Goal: Use online tool/utility: Utilize a website feature to perform a specific function

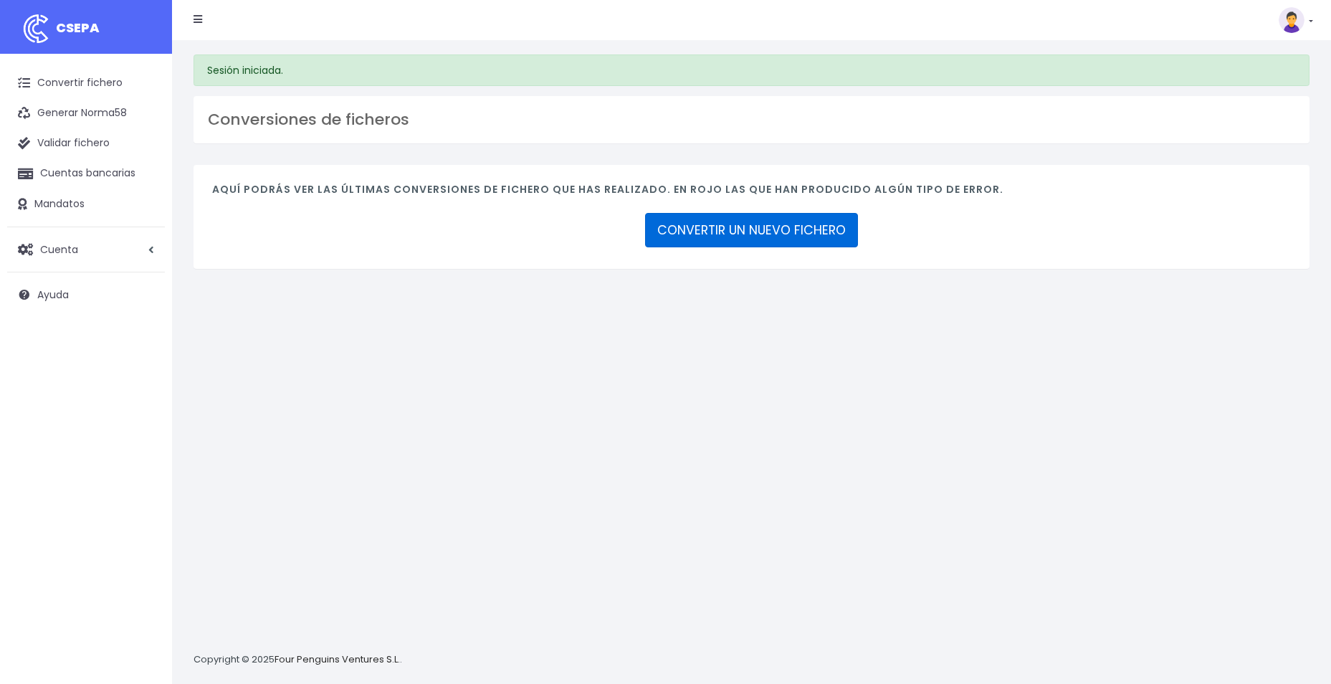
click at [718, 232] on link "CONVERTIR UN NUEVO FICHERO" at bounding box center [751, 230] width 213 height 34
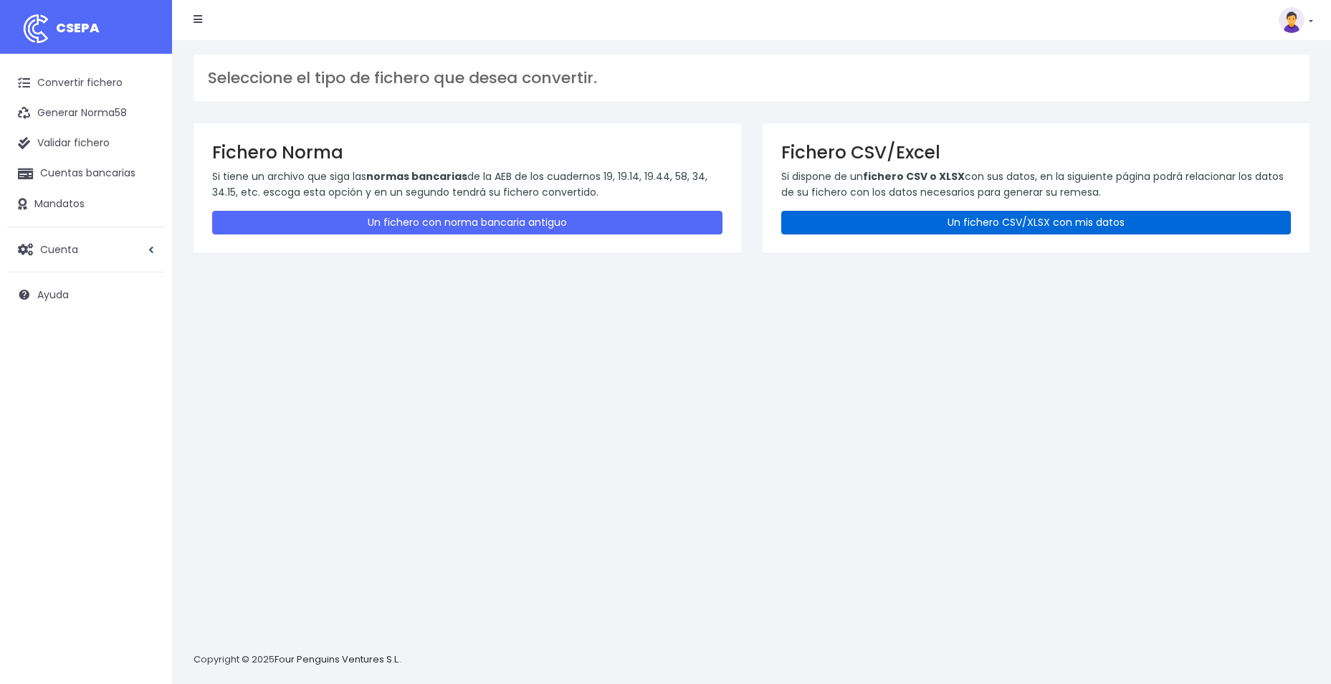
click at [937, 229] on link "Un fichero CSV/XLSX con mis datos" at bounding box center [1036, 223] width 510 height 24
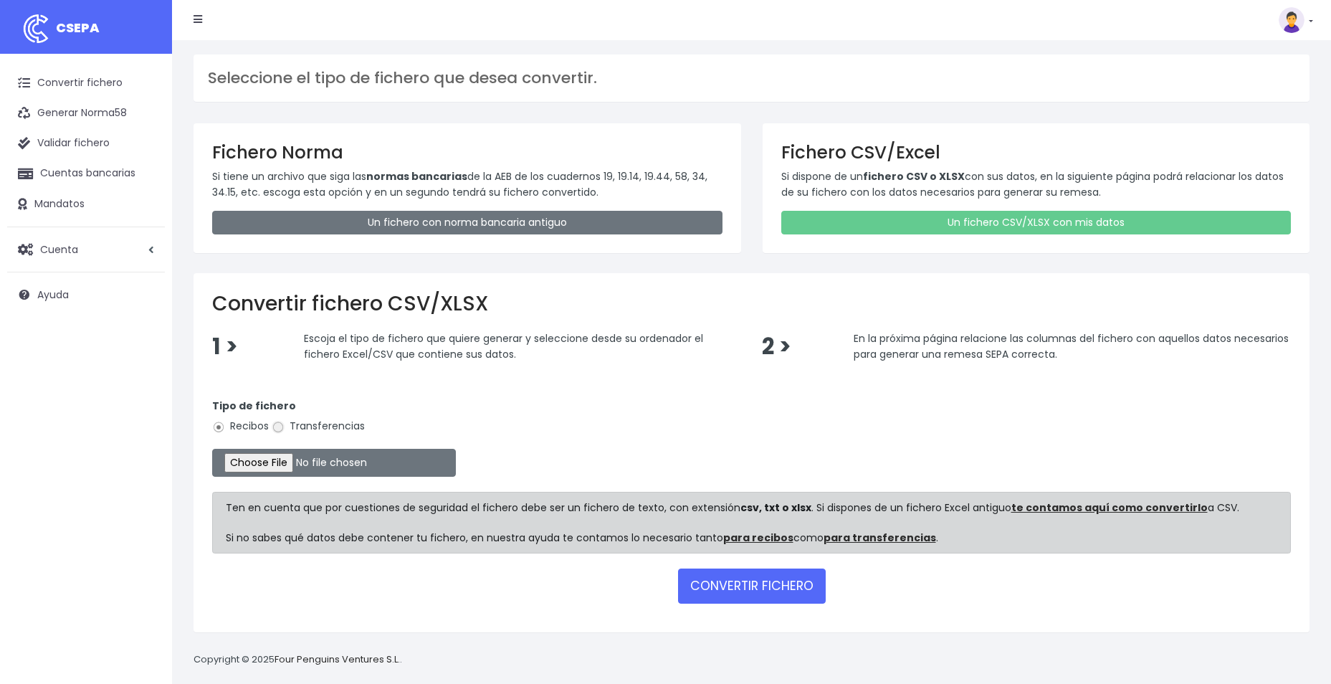
click at [282, 427] on input "Transferencias" at bounding box center [278, 427] width 13 height 13
radio input "true"
click at [276, 464] on input "file" at bounding box center [334, 463] width 244 height 28
type input "C:\fakepath\REEMBOLSO ABRAMAR SOC 0576 115 EUROS.csv"
click at [788, 591] on button "CONVERTIR FICHERO" at bounding box center [752, 585] width 148 height 34
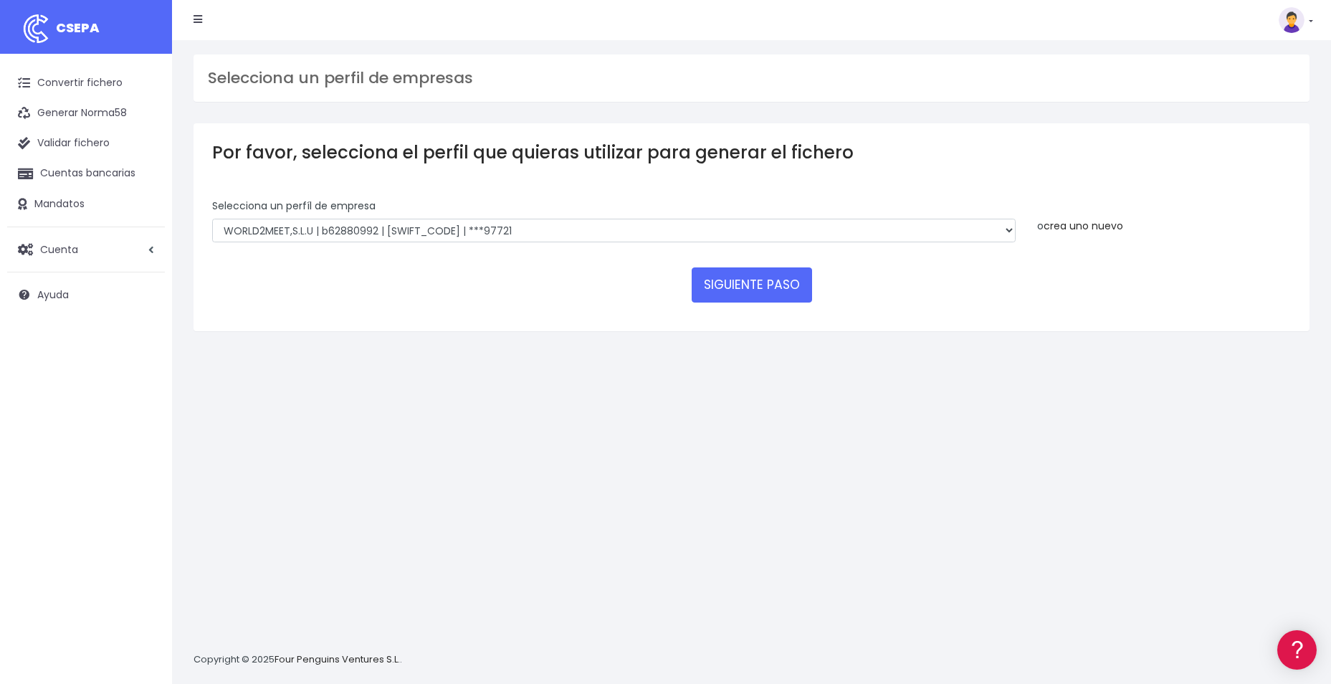
click at [1097, 221] on link "crea uno nuevo" at bounding box center [1084, 226] width 80 height 14
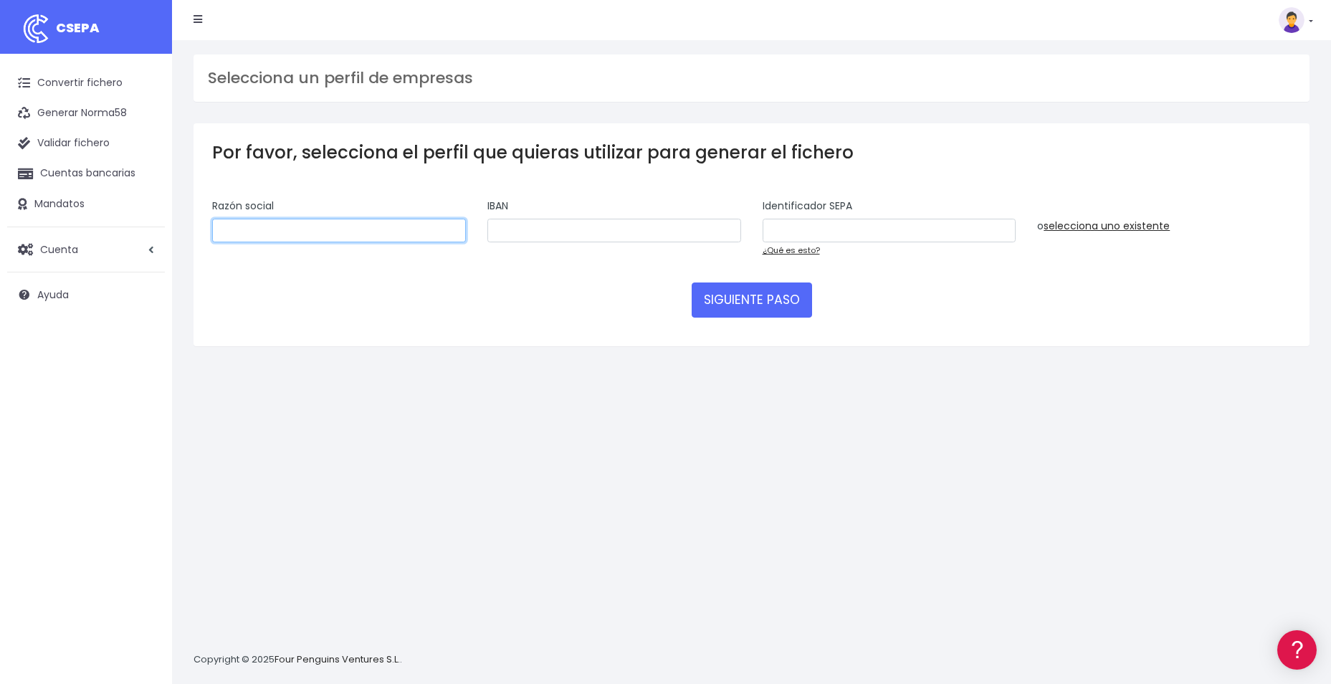
click at [324, 226] on input "text" at bounding box center [339, 231] width 254 height 24
type input "VIAJES ABRA-MAR SA"
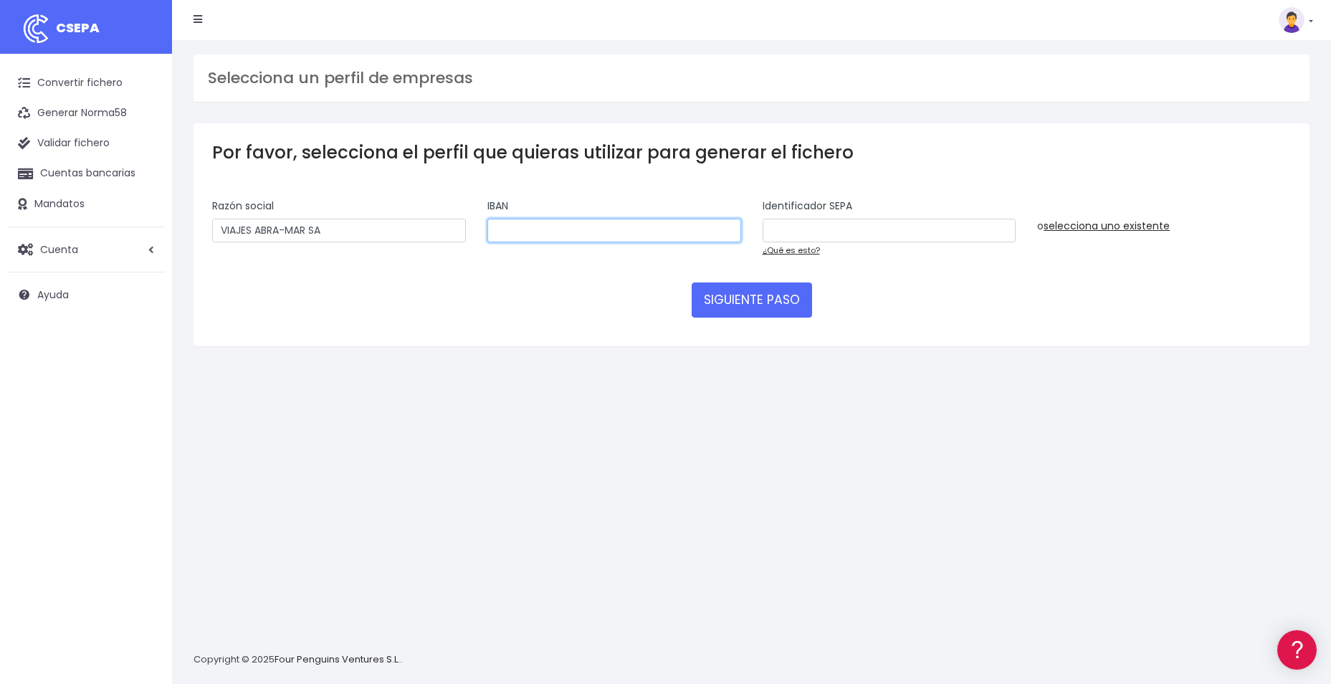
click at [522, 227] on input "text" at bounding box center [614, 231] width 254 height 24
click at [569, 224] on input "text" at bounding box center [614, 231] width 254 height 24
paste input "ES0800815097130001102315"
type input "ES0800815097130001102315"
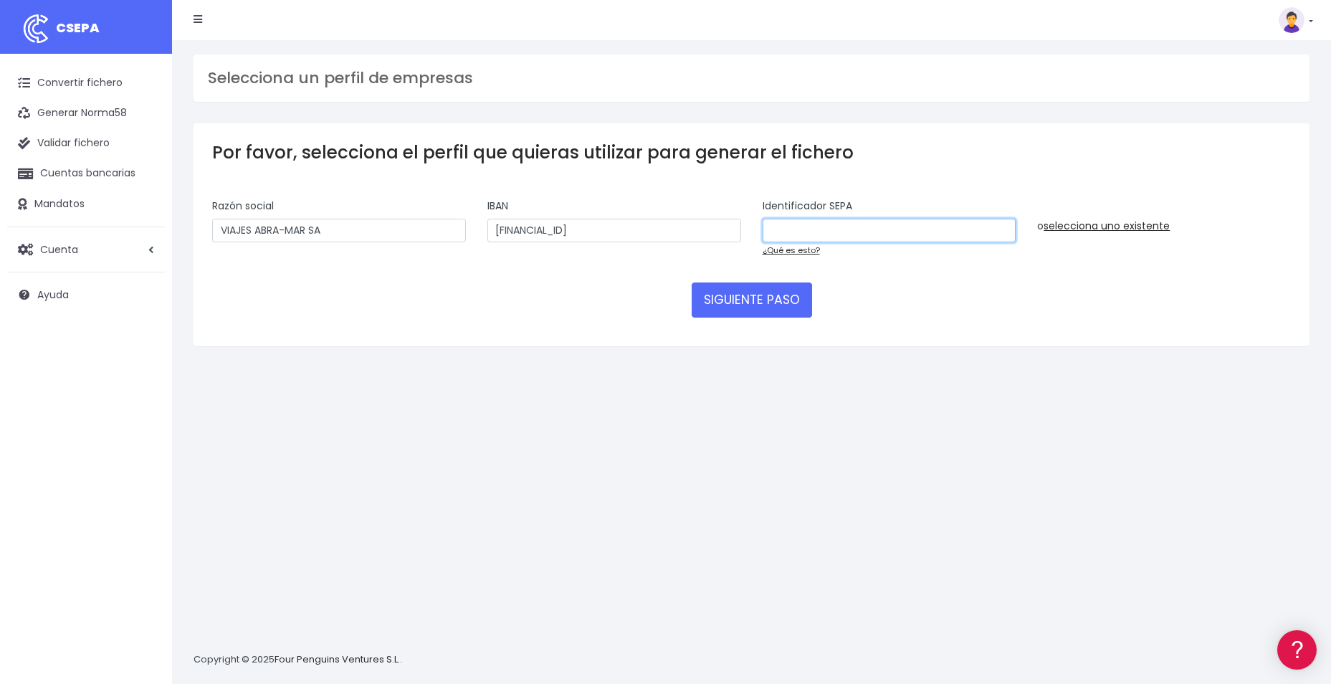
drag, startPoint x: 857, startPoint y: 231, endPoint x: 844, endPoint y: 237, distance: 15.1
click at [857, 231] on input "text" at bounding box center [890, 231] width 254 height 24
click at [814, 233] on input "text" at bounding box center [890, 231] width 254 height 24
paste input "A36833309001"
type input "A36833309001"
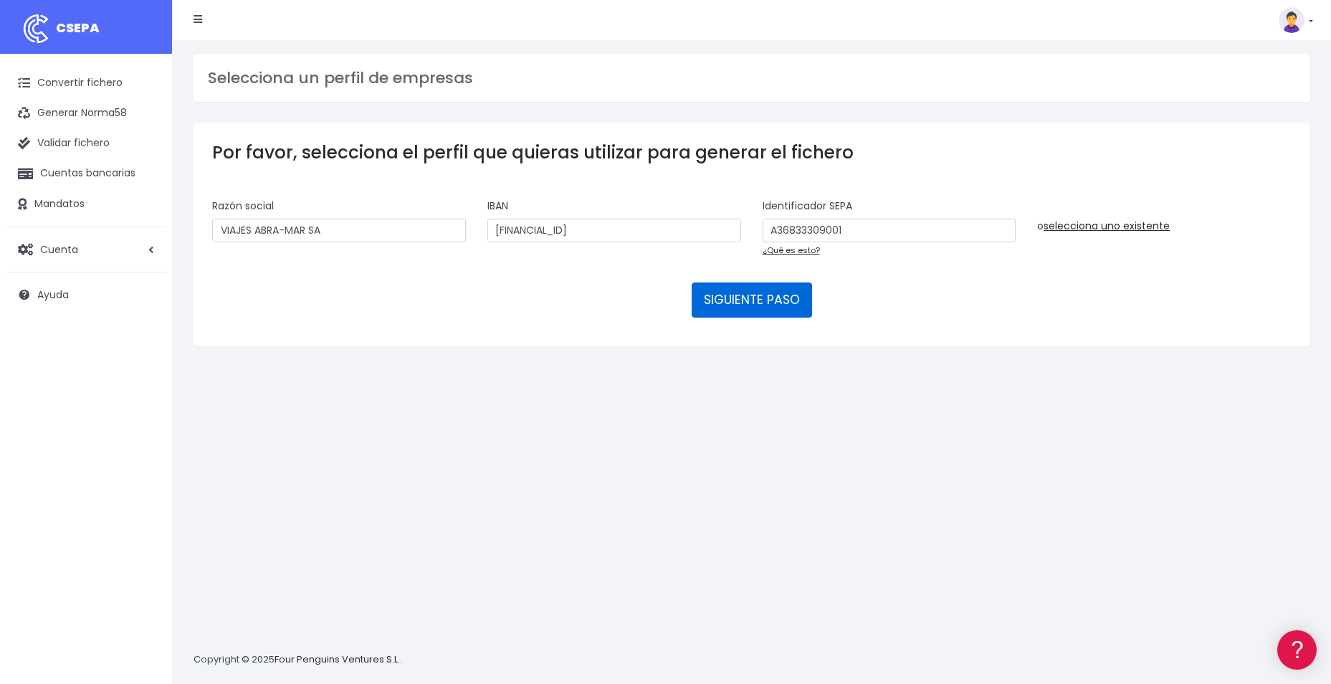
click at [765, 306] on button "SIGUIENTE PASO" at bounding box center [752, 299] width 120 height 34
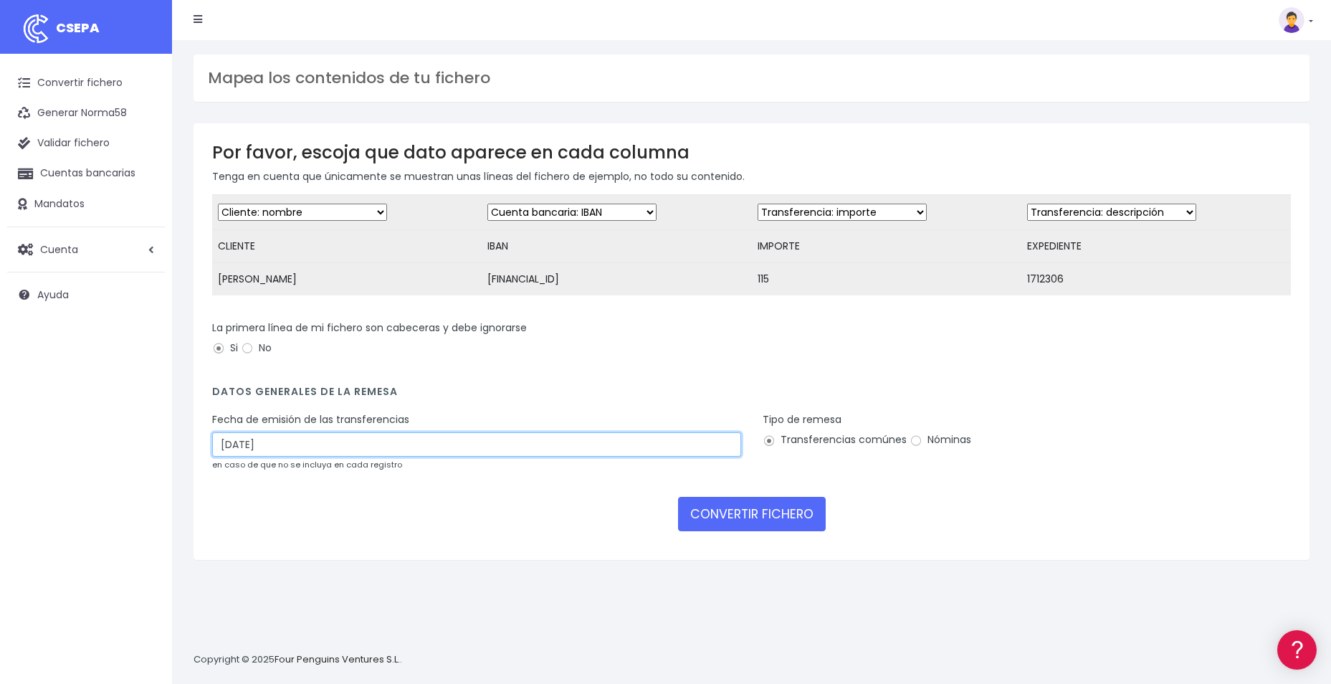
click at [297, 457] on input "31/08/2025" at bounding box center [476, 444] width 529 height 24
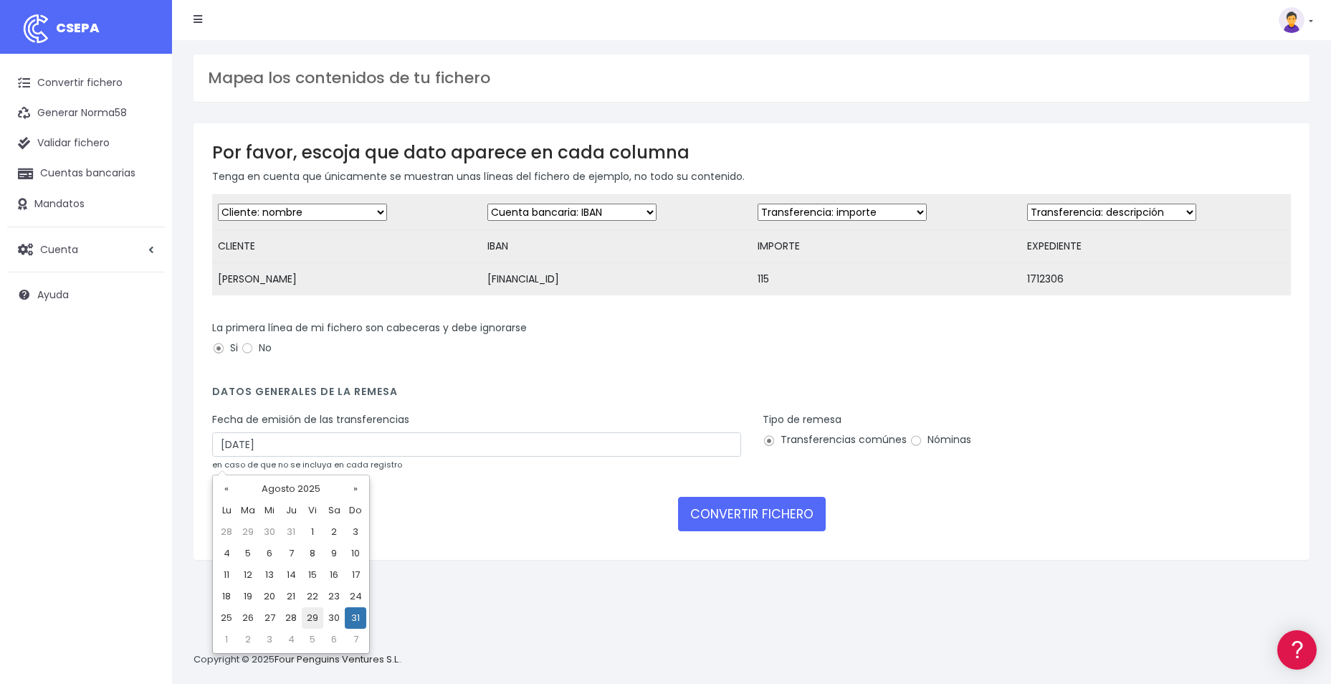
click at [310, 621] on td "29" at bounding box center [313, 618] width 22 height 22
type input "29/08/2025"
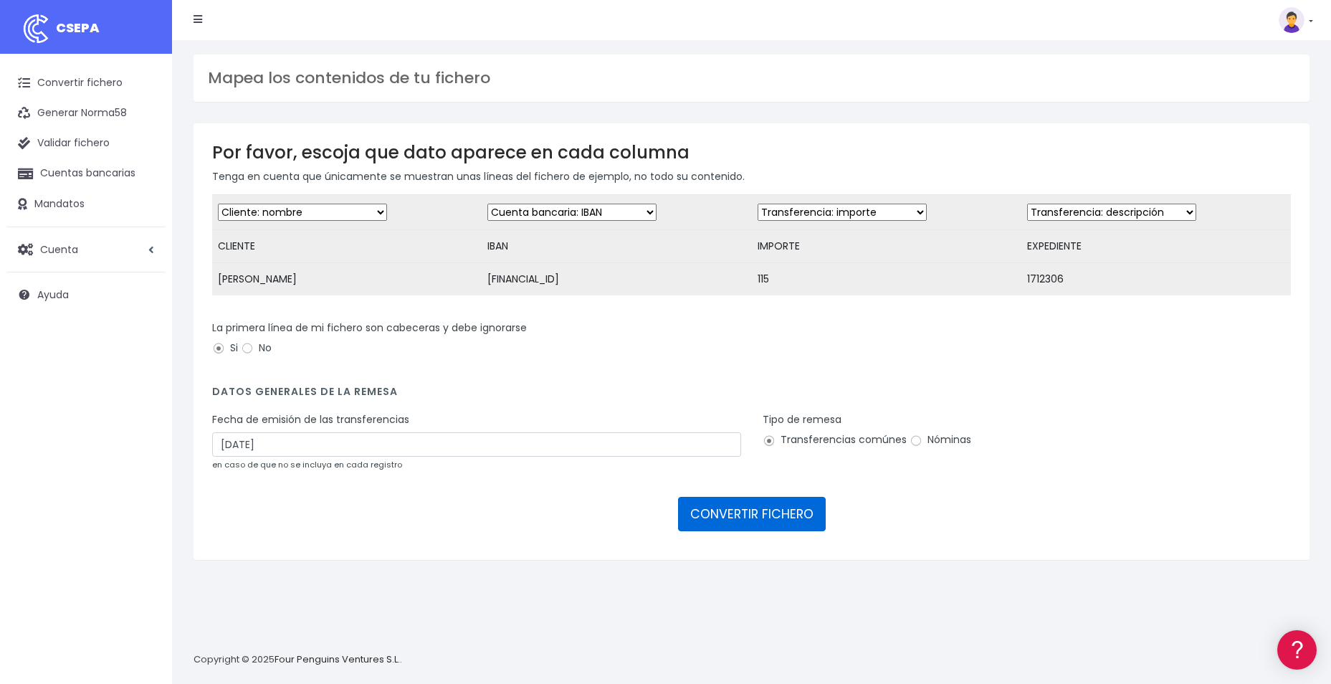
click at [754, 525] on button "CONVERTIR FICHERO" at bounding box center [752, 514] width 148 height 34
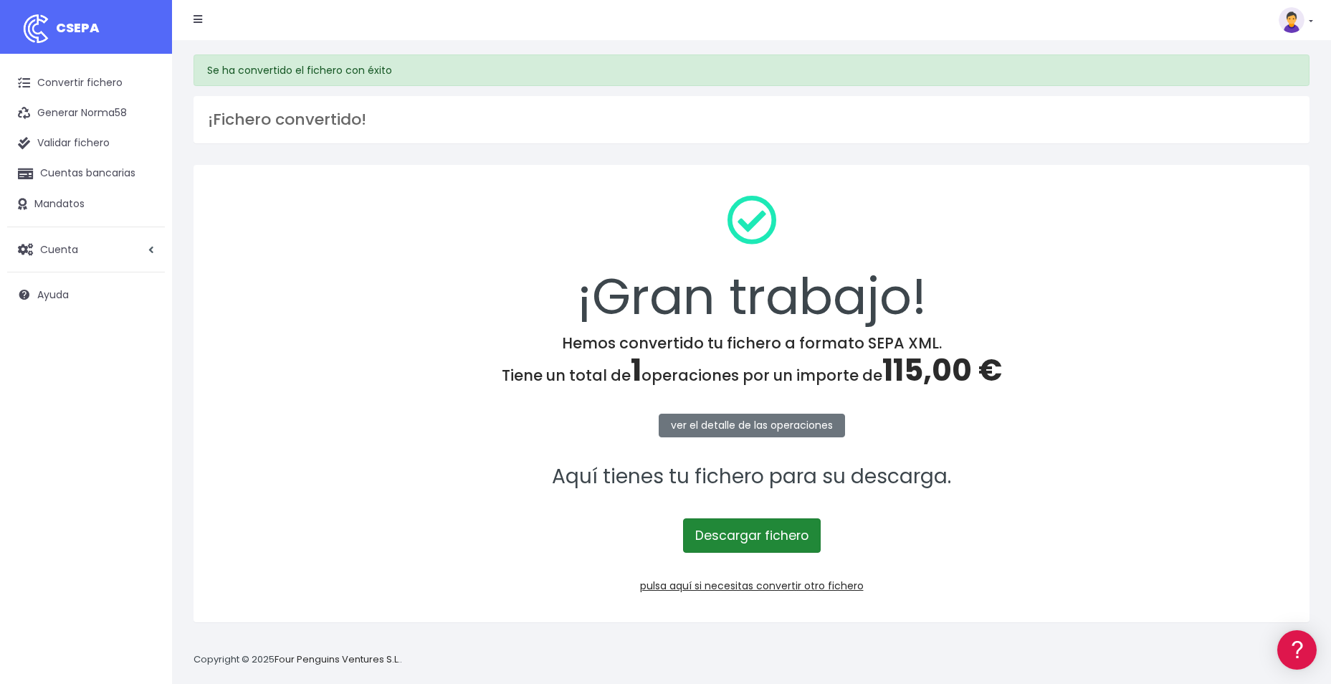
click at [751, 541] on link "Descargar fichero" at bounding box center [752, 535] width 138 height 34
